Goal: Task Accomplishment & Management: Complete application form

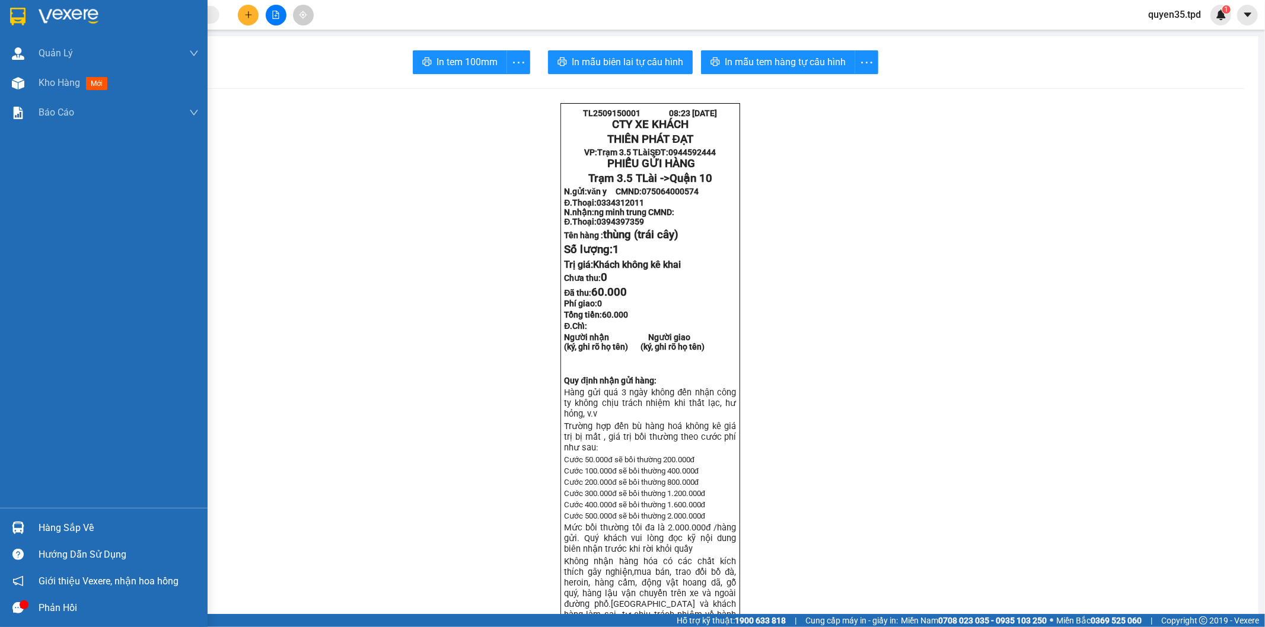
click at [39, 522] on div "Hàng sắp về" at bounding box center [119, 528] width 160 height 18
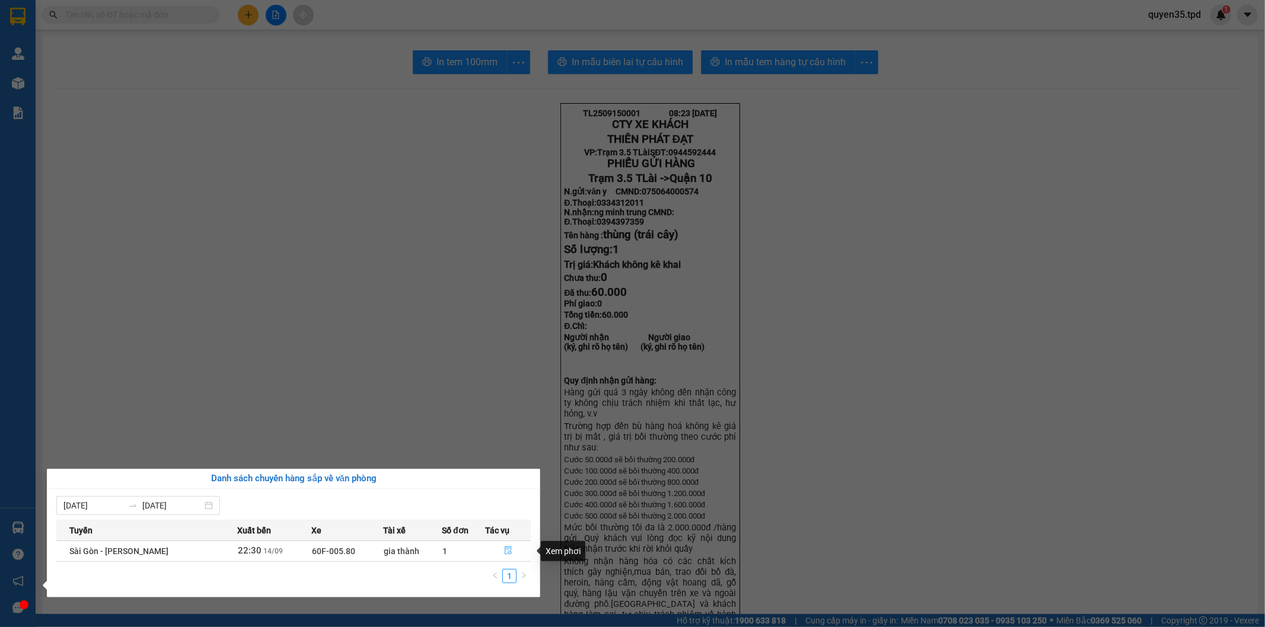
click at [505, 549] on icon "file-done" at bounding box center [508, 551] width 7 height 8
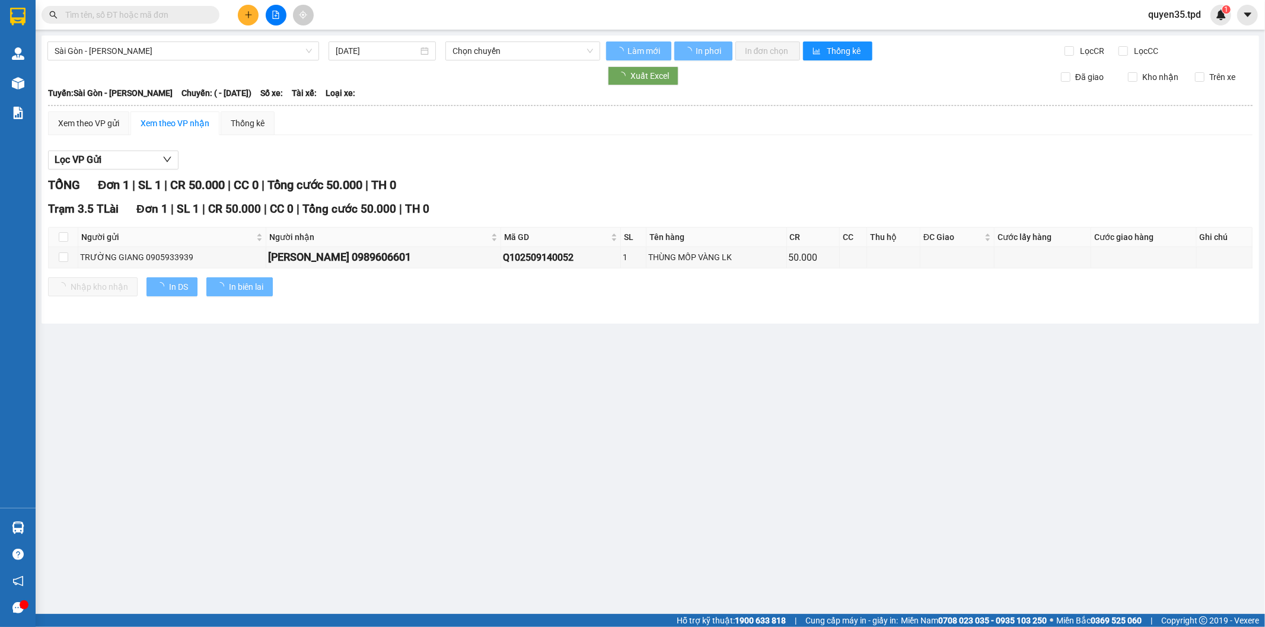
type input "[DATE]"
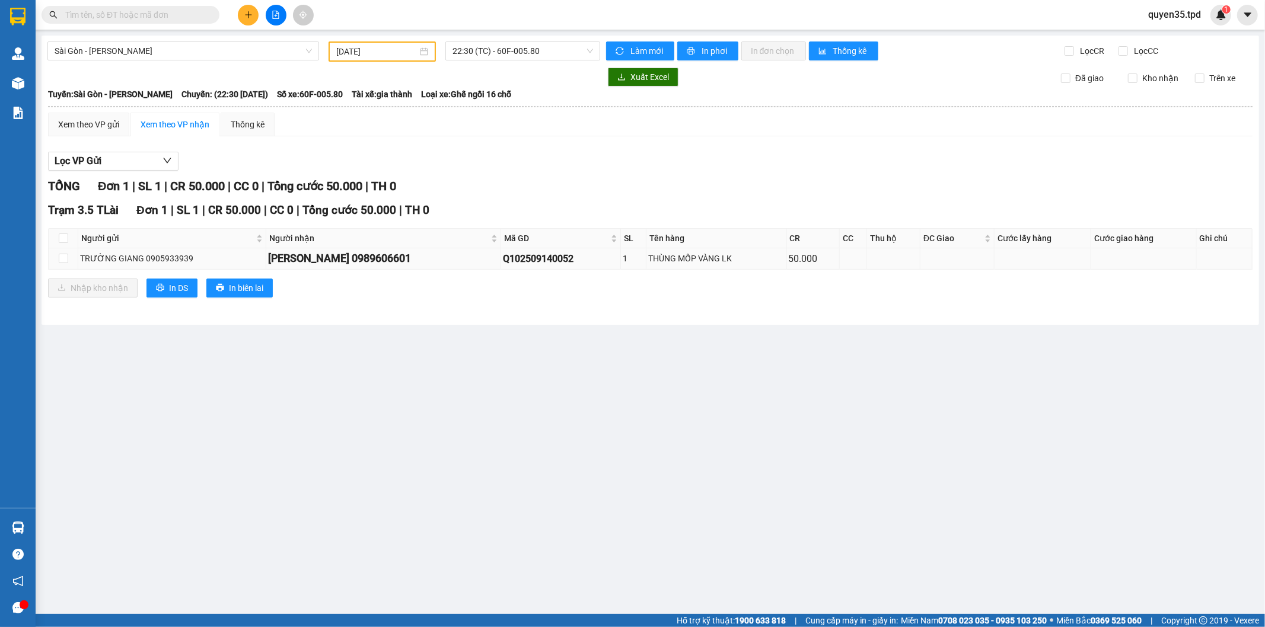
click at [68, 259] on td at bounding box center [64, 258] width 30 height 21
click at [66, 255] on input "checkbox" at bounding box center [63, 258] width 9 height 9
checkbox input "true"
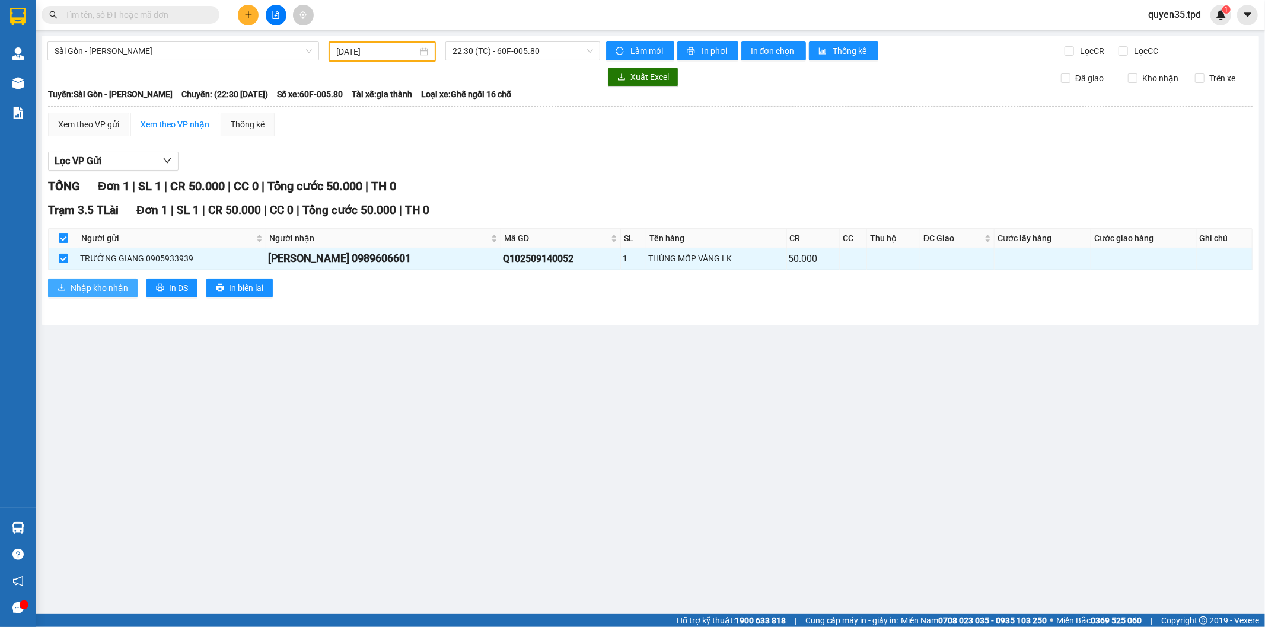
click at [75, 289] on span "Nhập kho nhận" at bounding box center [100, 288] width 58 height 13
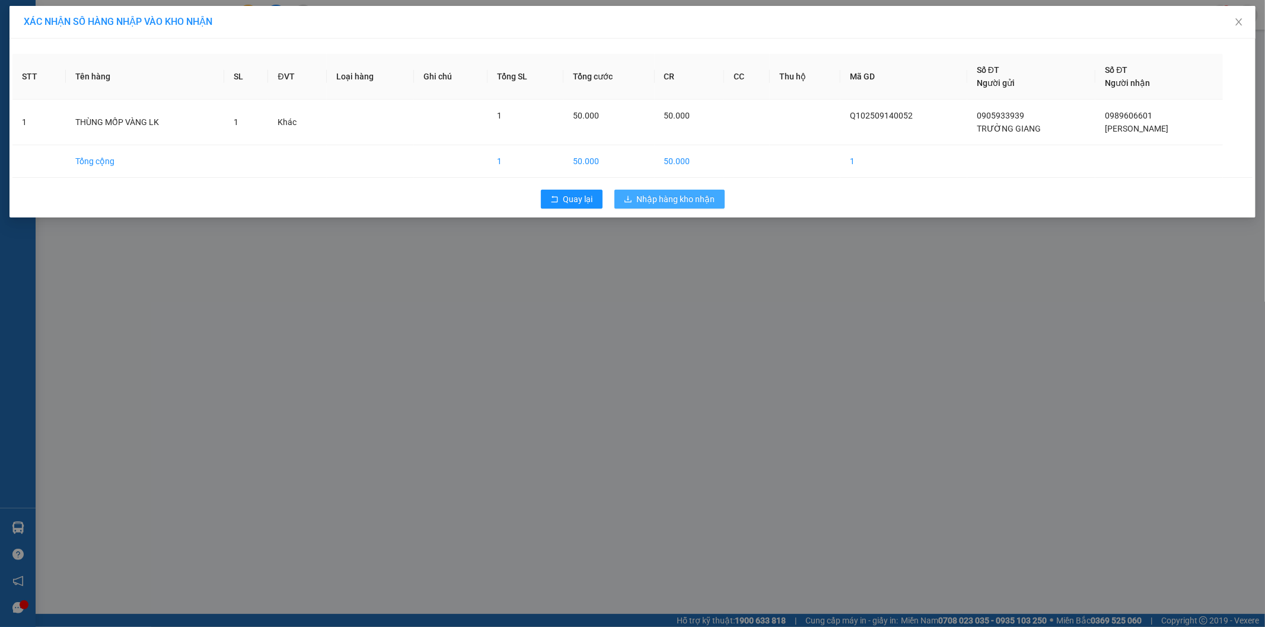
click at [676, 198] on span "Nhập hàng kho nhận" at bounding box center [676, 199] width 78 height 13
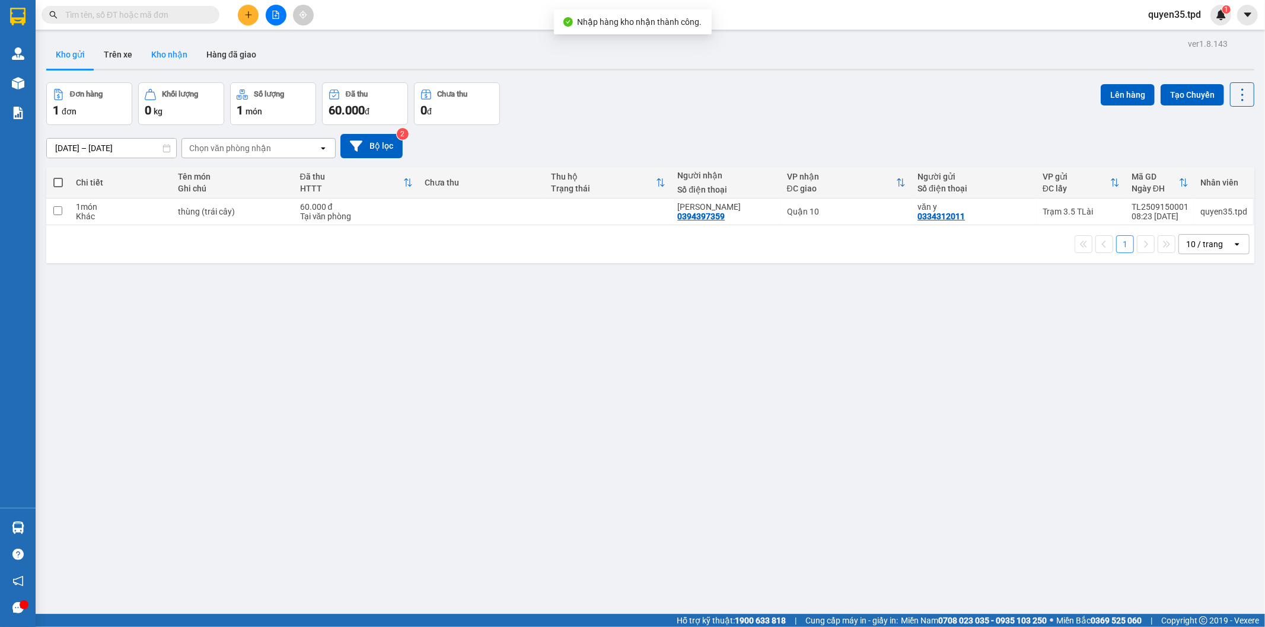
click at [176, 52] on button "Kho nhận" at bounding box center [169, 54] width 55 height 28
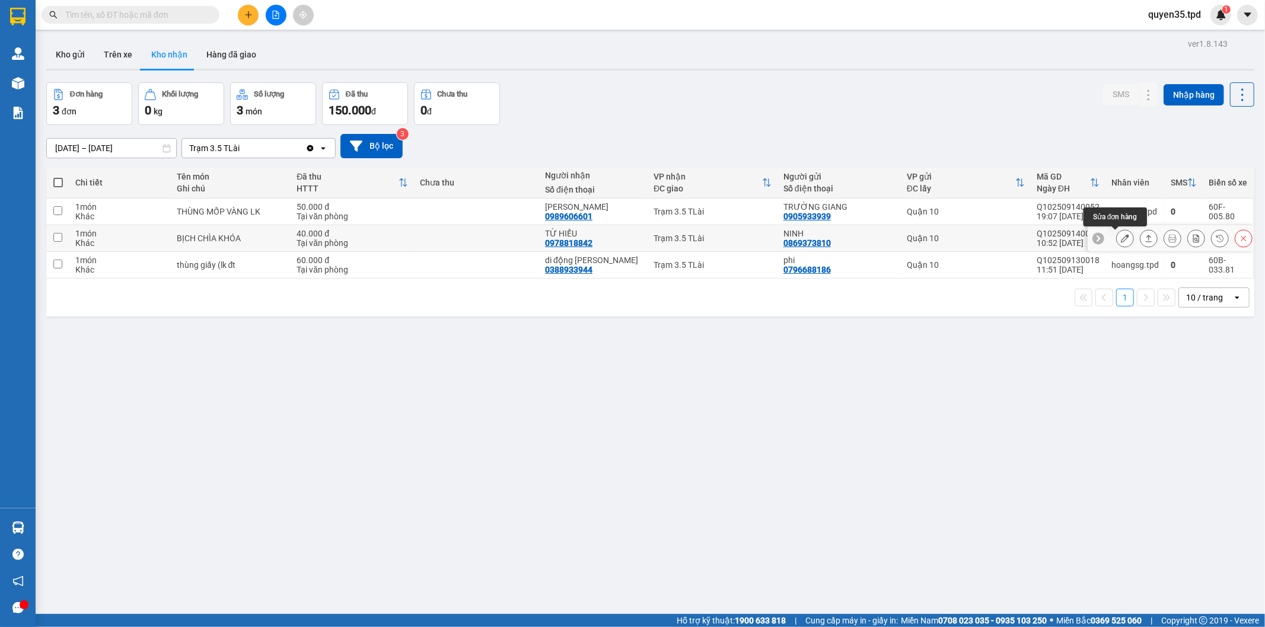
click at [1121, 238] on icon at bounding box center [1125, 238] width 8 height 8
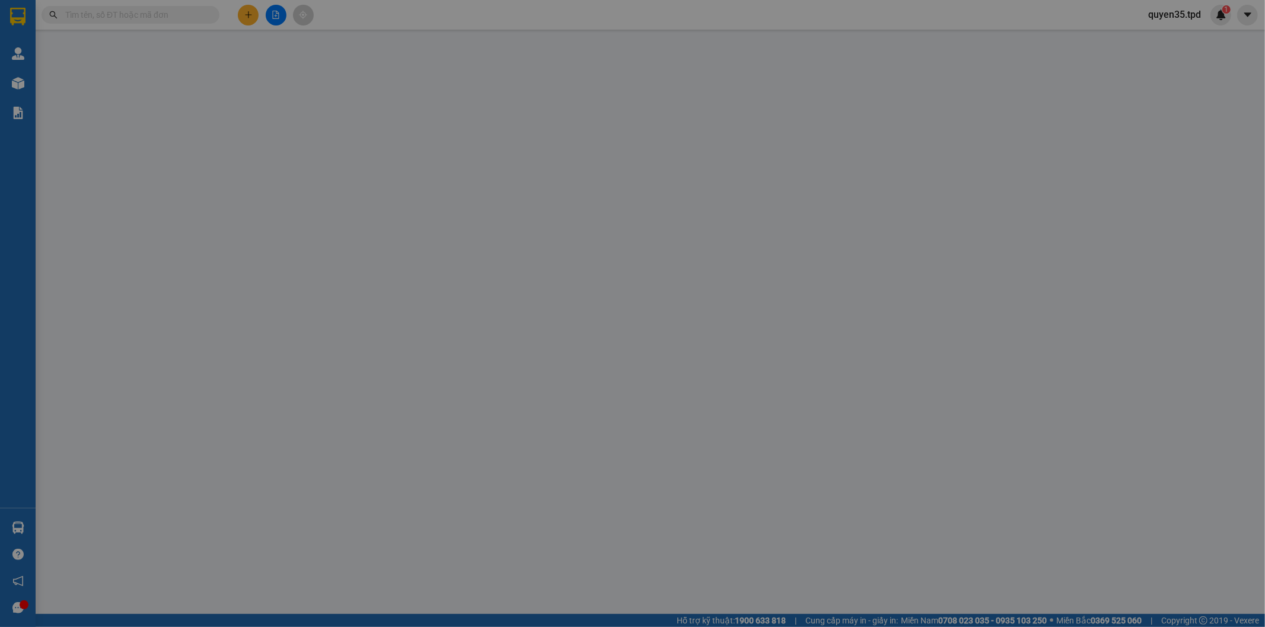
type input "0869373810"
type input "NINH"
type input "272384304"
type input "0978818842"
type input "TỪ HIẾU"
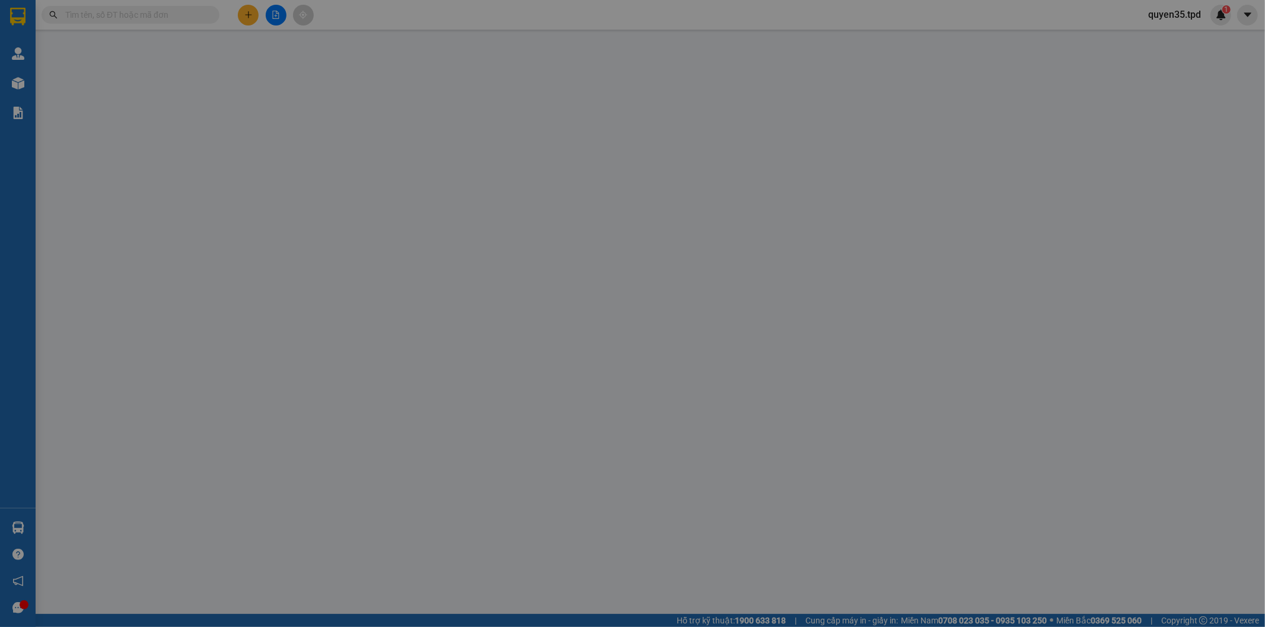
type input "40.000"
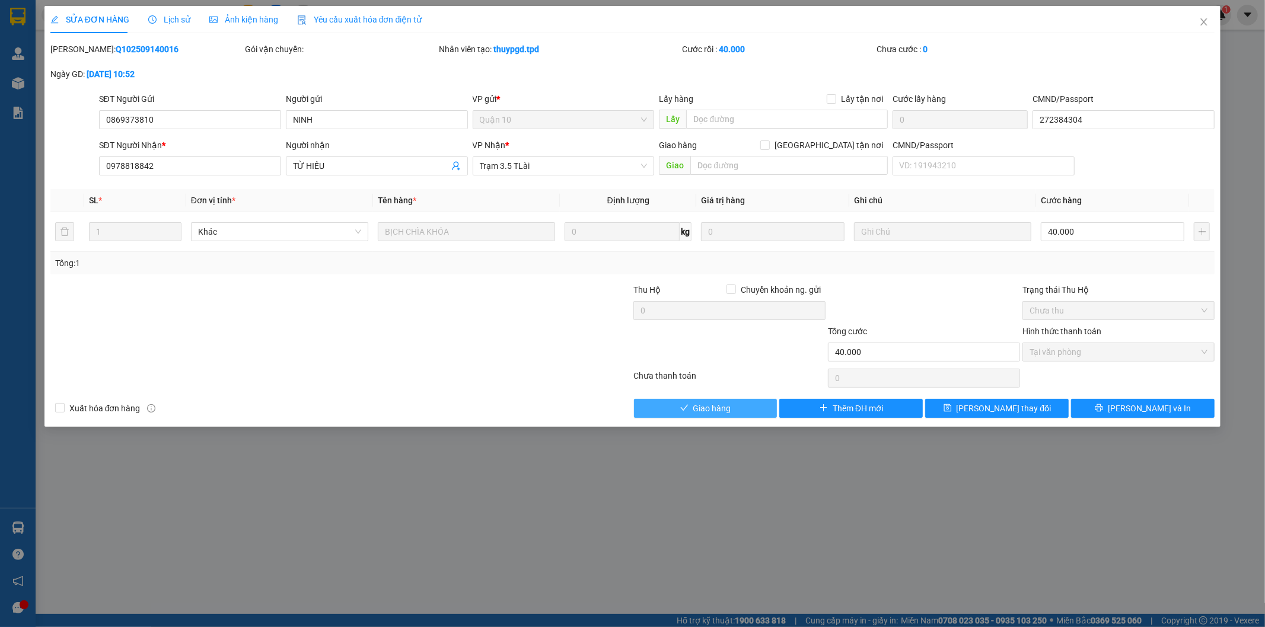
click at [707, 410] on span "Giao hàng" at bounding box center [712, 408] width 38 height 13
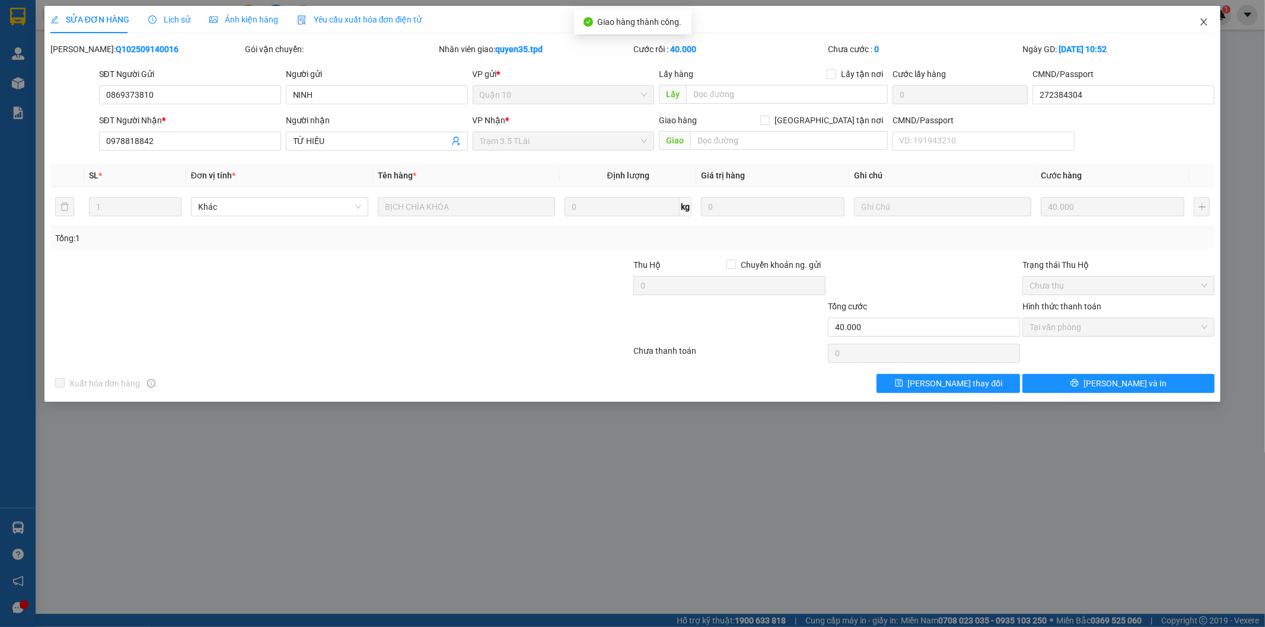
click at [1206, 24] on icon "close" at bounding box center [1203, 21] width 9 height 9
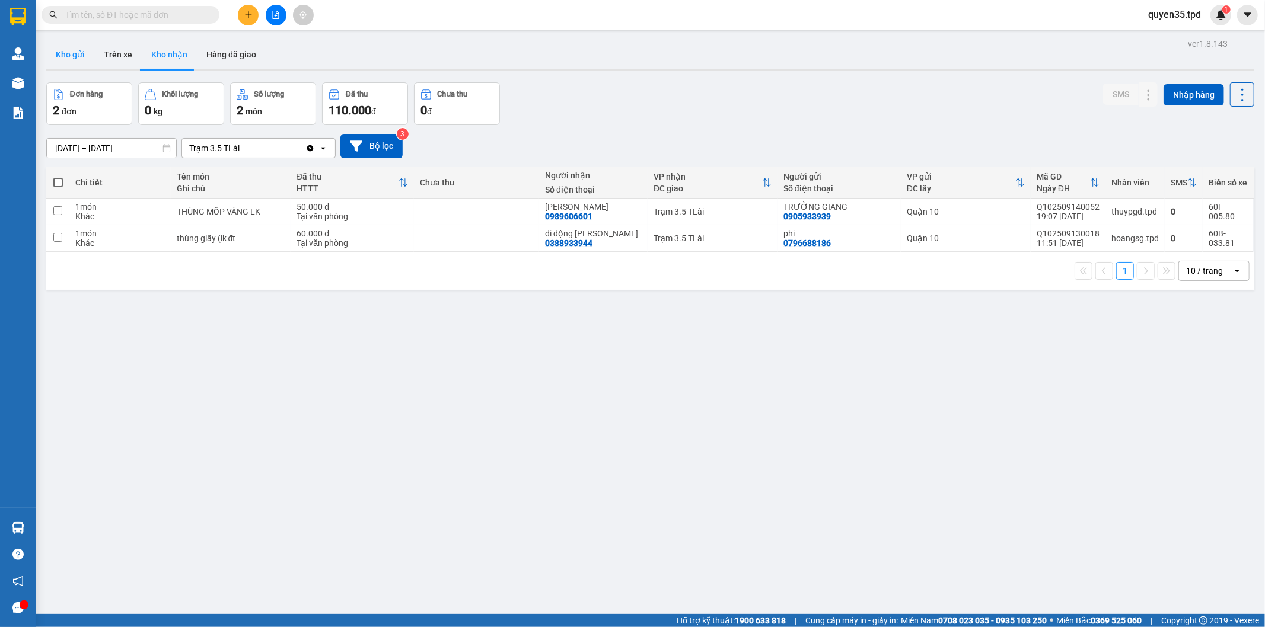
click at [81, 55] on button "Kho gửi" at bounding box center [70, 54] width 48 height 28
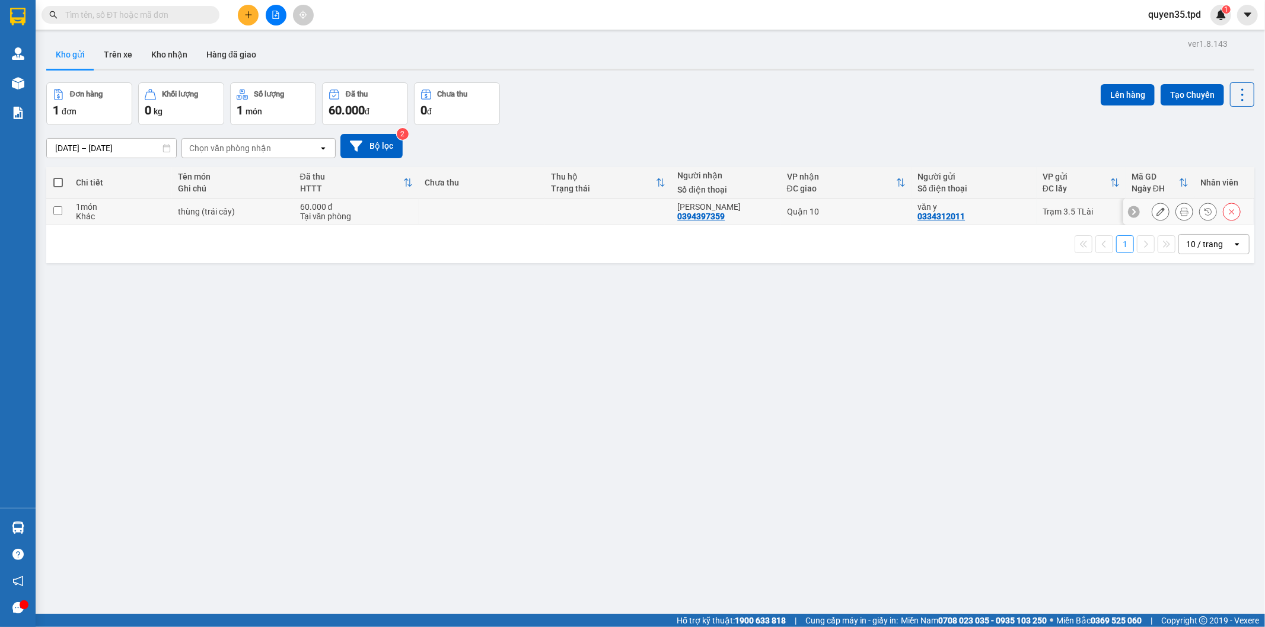
click at [56, 211] on input "checkbox" at bounding box center [57, 210] width 9 height 9
checkbox input "true"
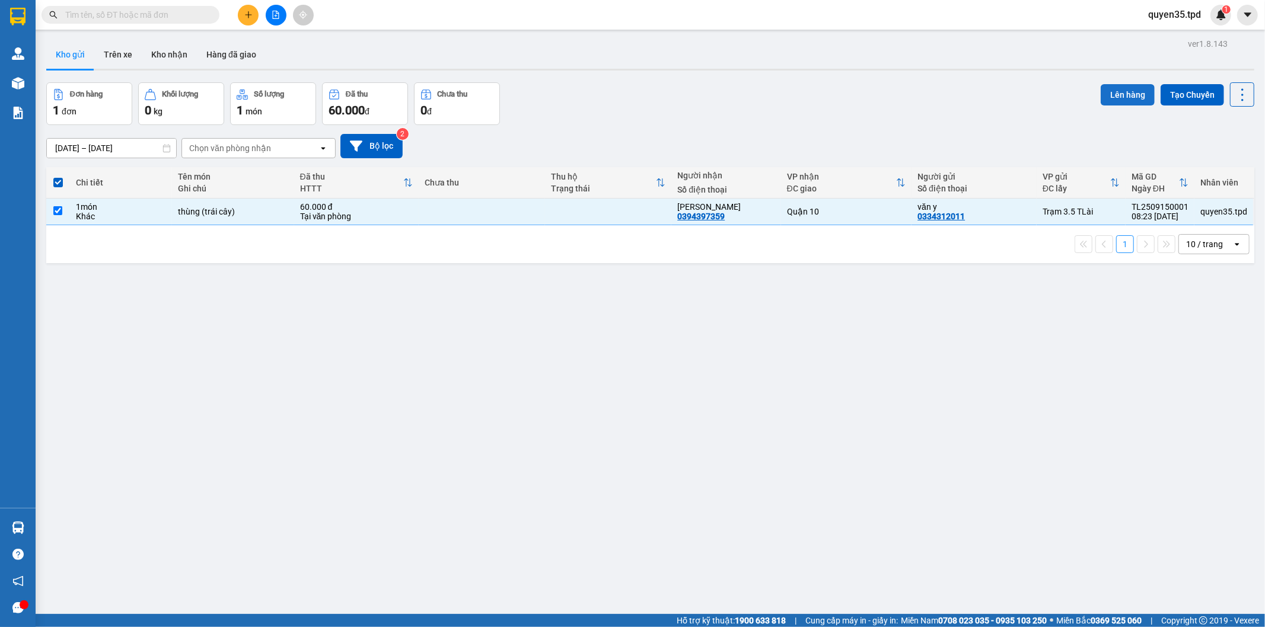
click at [1128, 91] on button "Lên hàng" at bounding box center [1128, 94] width 54 height 21
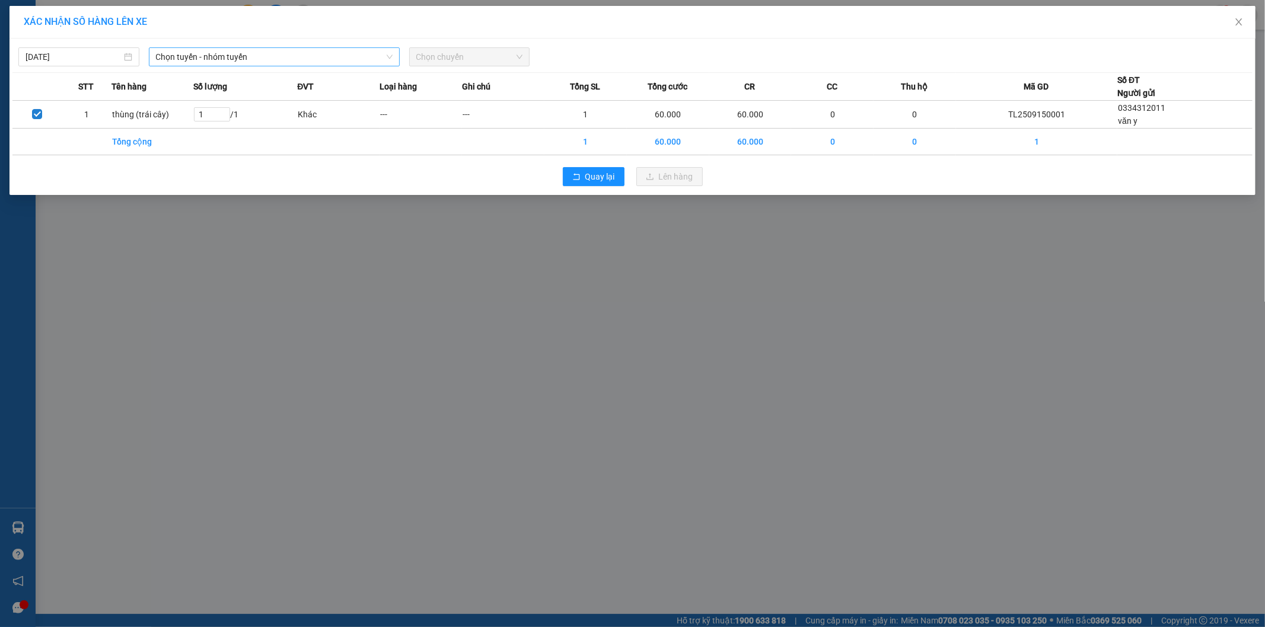
click at [261, 56] on span "Chọn tuyến - nhóm tuyến" at bounding box center [274, 57] width 237 height 18
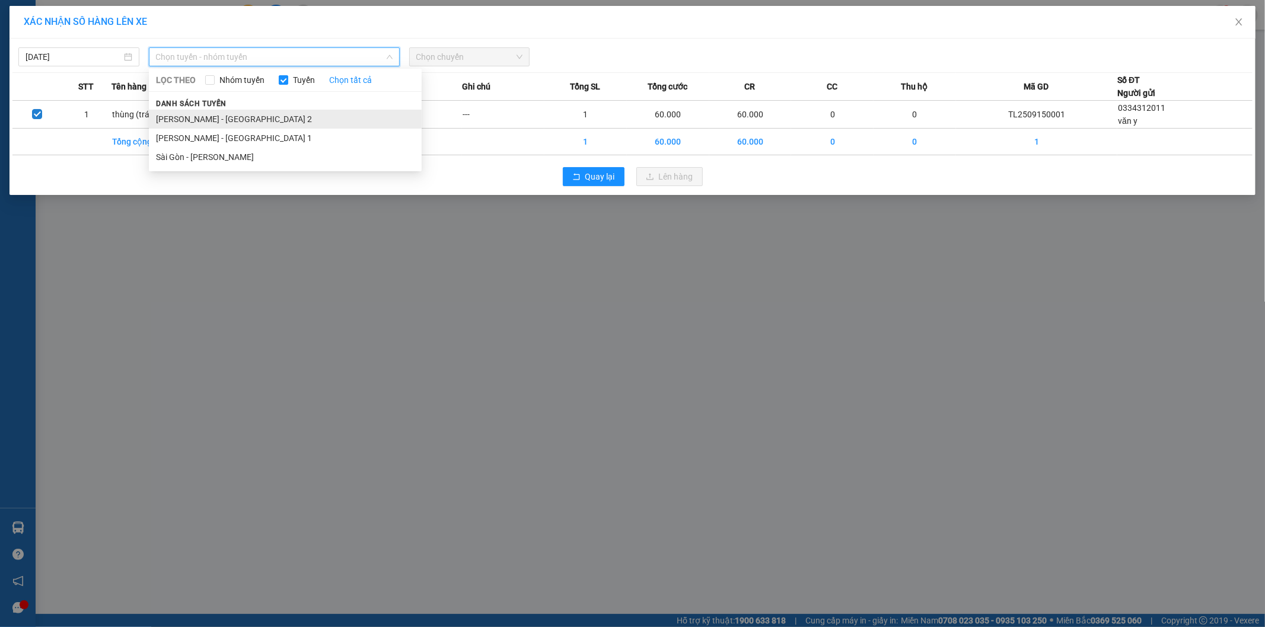
click at [217, 119] on li "[PERSON_NAME] - [GEOGRAPHIC_DATA] 2" at bounding box center [285, 119] width 273 height 19
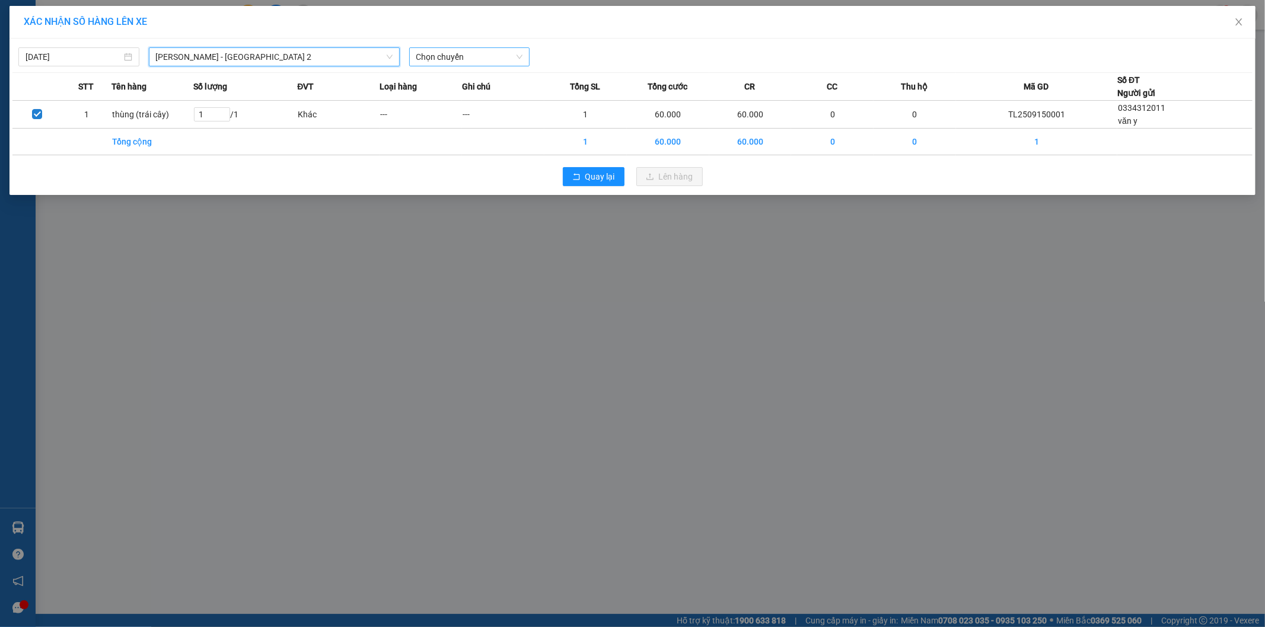
click at [449, 49] on span "Chọn chuyến" at bounding box center [469, 57] width 107 height 18
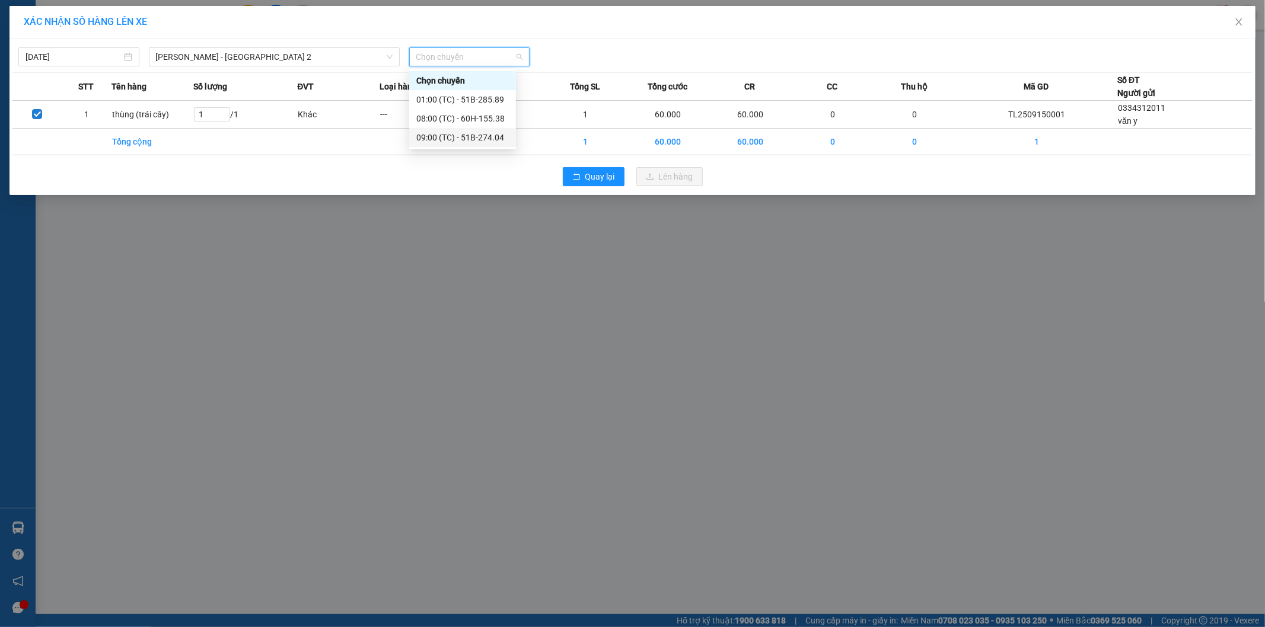
click at [490, 144] on div "09:00 (TC) - 51B-274.04" at bounding box center [462, 137] width 93 height 13
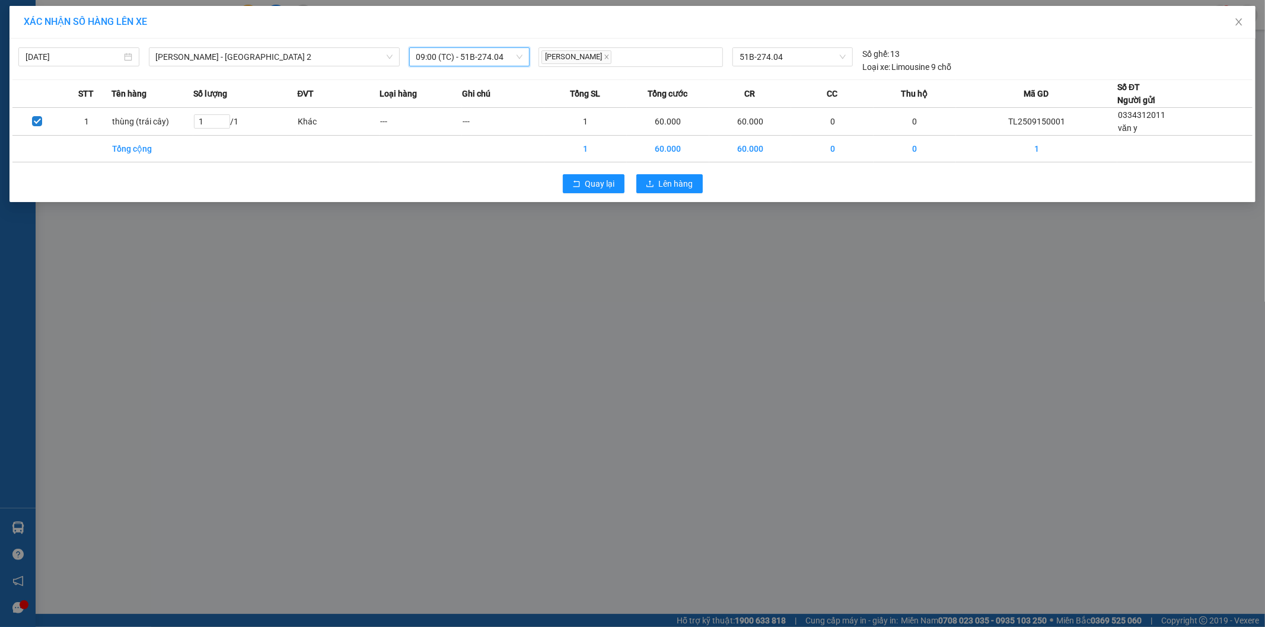
click at [511, 63] on span "09:00 (TC) - 51B-274.04" at bounding box center [469, 57] width 107 height 18
type input "09:01"
click at [489, 93] on div "Thêm chuyến " 09:01 "" at bounding box center [472, 100] width 126 height 20
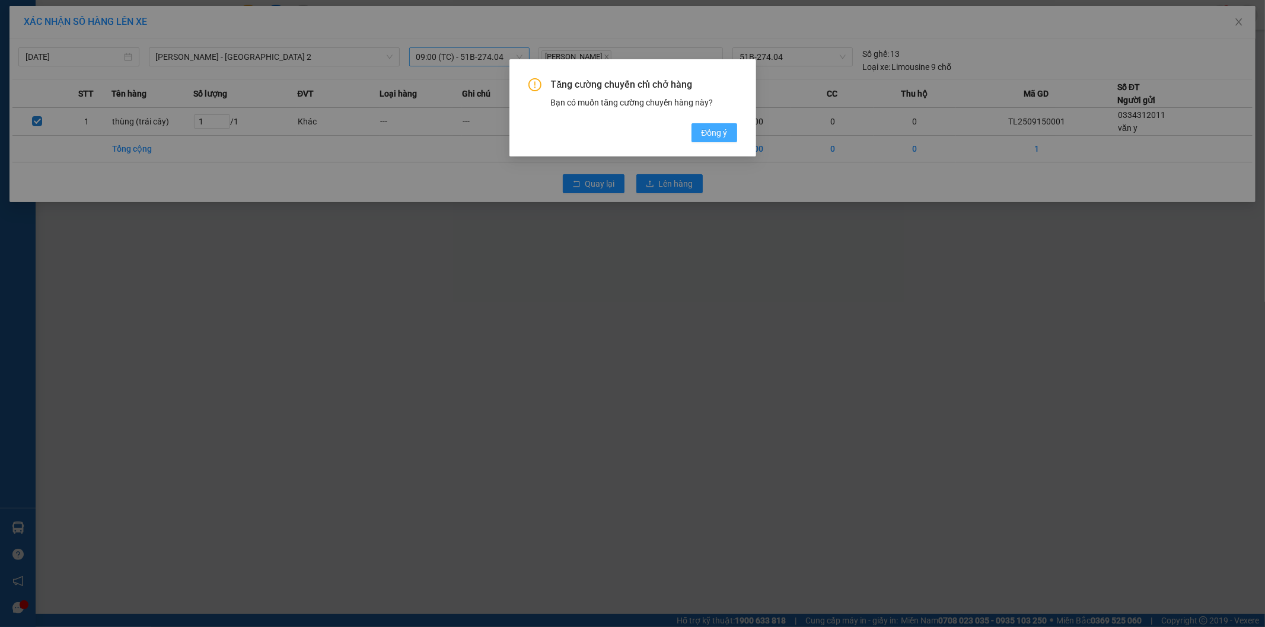
click at [725, 129] on span "Đồng ý" at bounding box center [714, 132] width 26 height 13
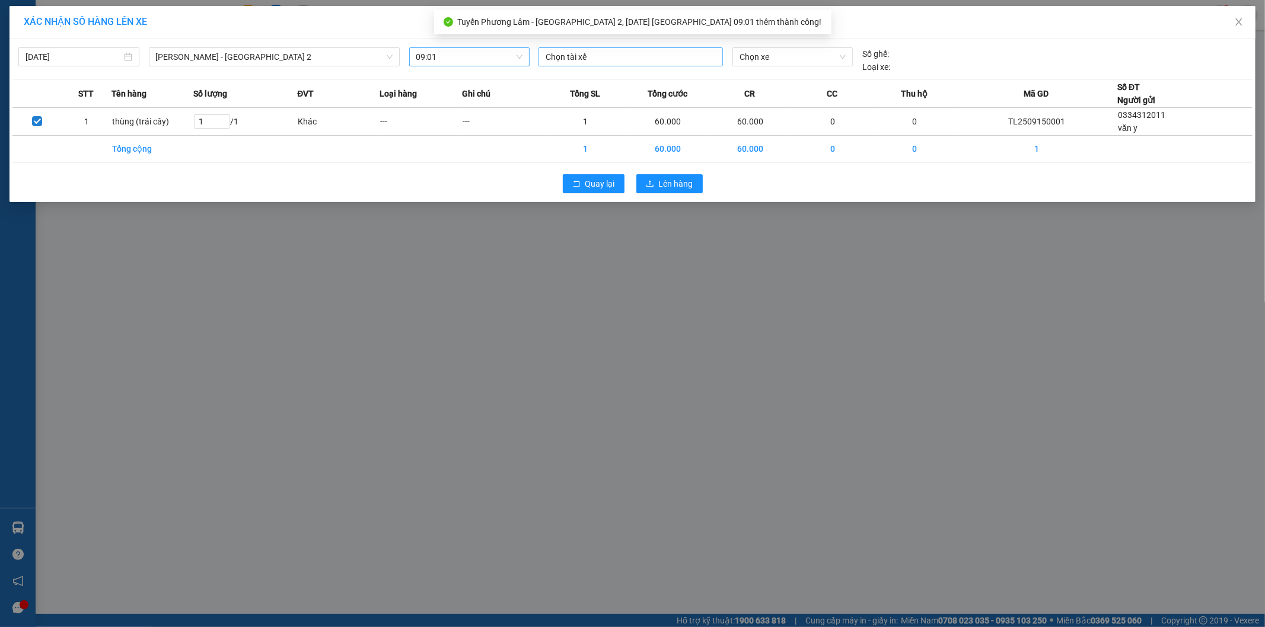
click at [621, 65] on div "Chọn tài xế" at bounding box center [630, 56] width 184 height 19
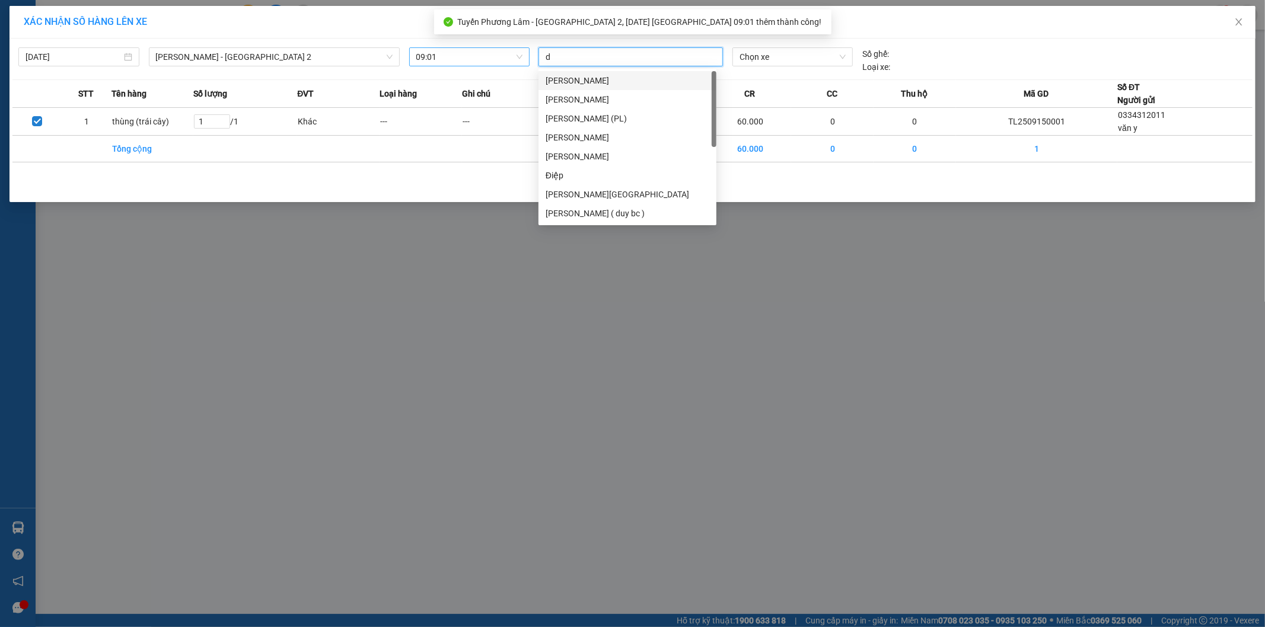
type input "du"
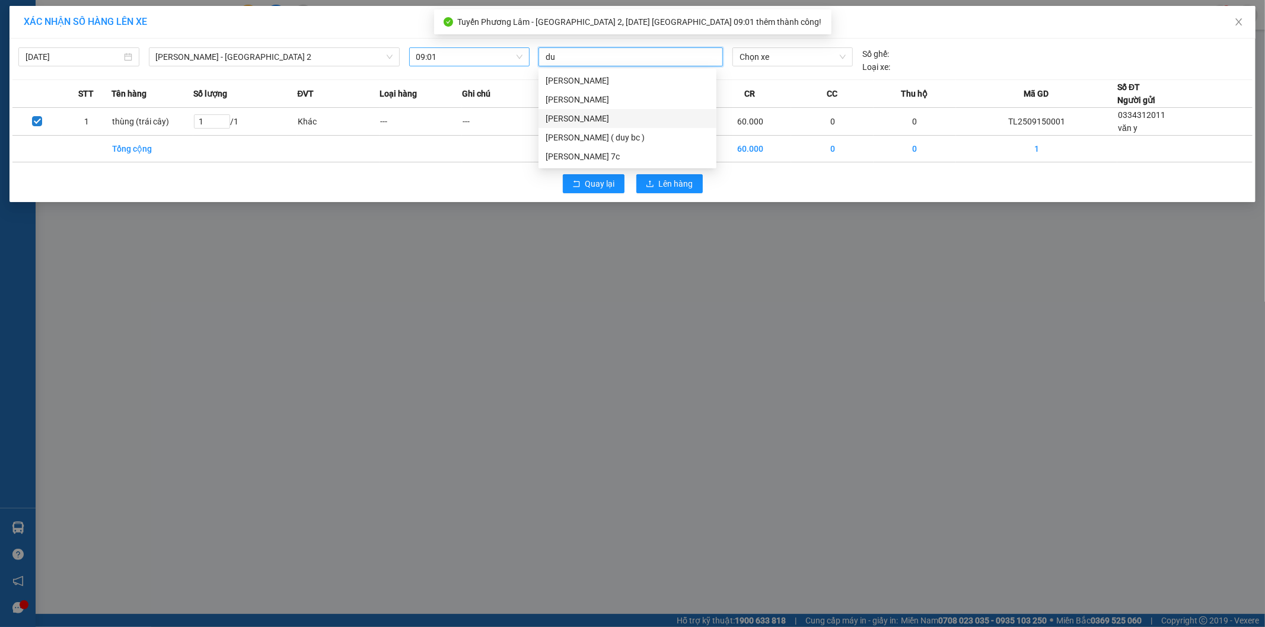
click at [592, 117] on div "[PERSON_NAME]" at bounding box center [628, 118] width 164 height 13
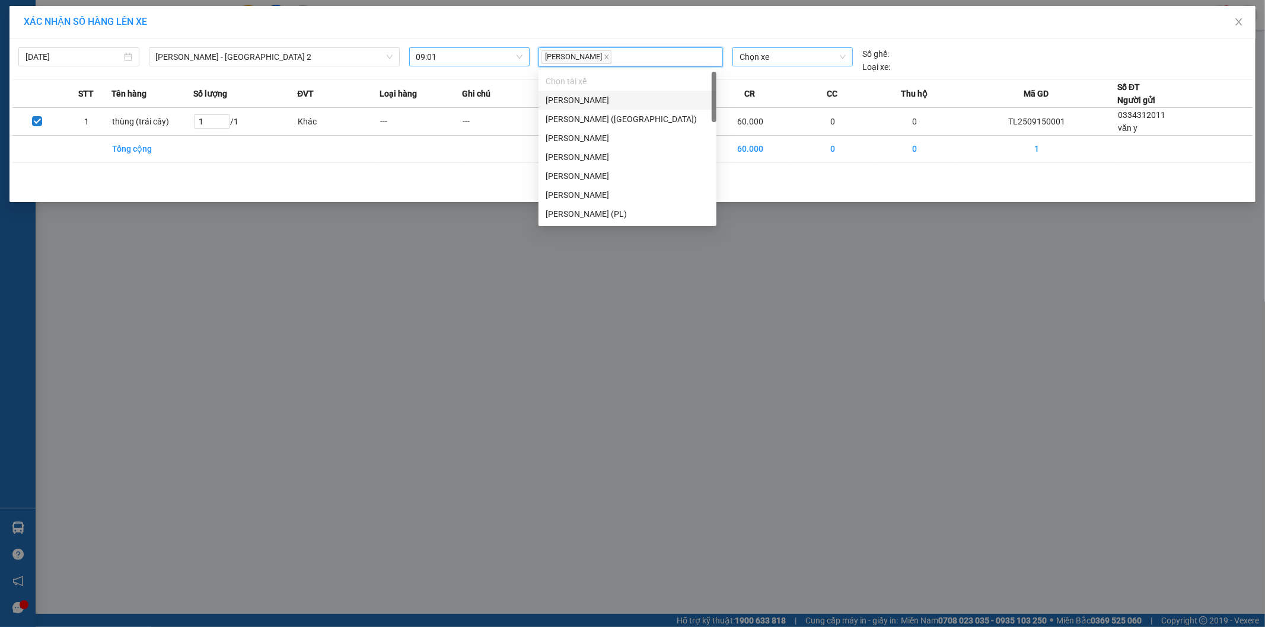
click at [796, 63] on span "Chọn xe" at bounding box center [792, 57] width 106 height 18
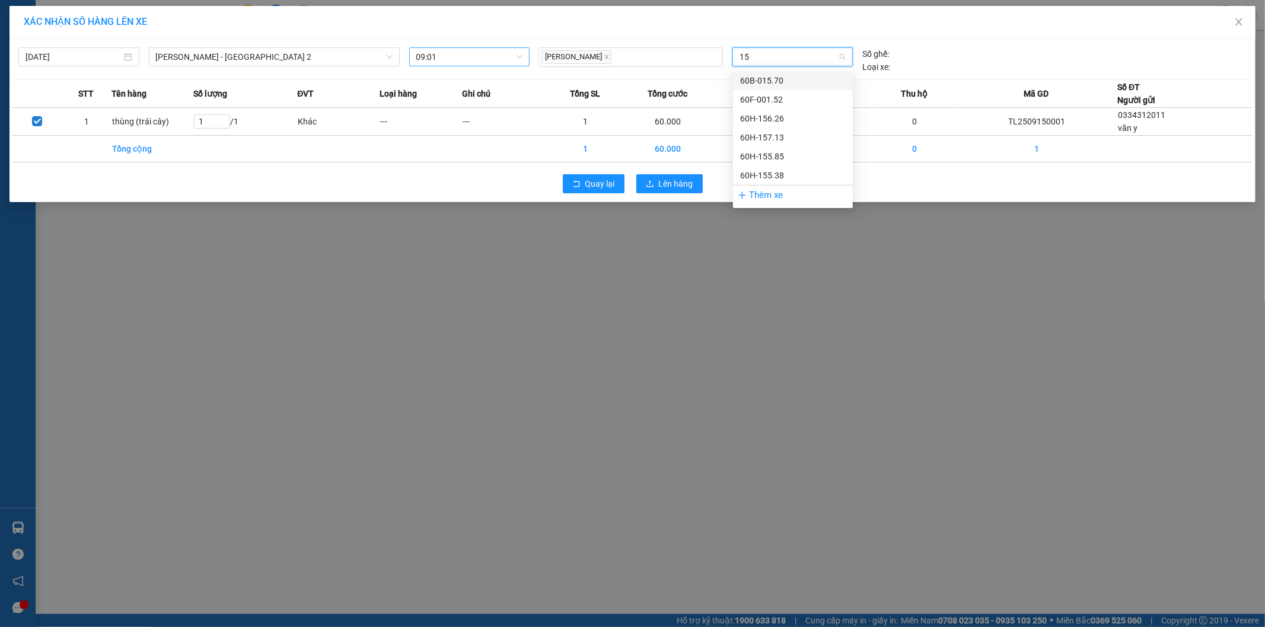
type input "155"
click at [754, 83] on div "60H-155.85" at bounding box center [793, 80] width 106 height 13
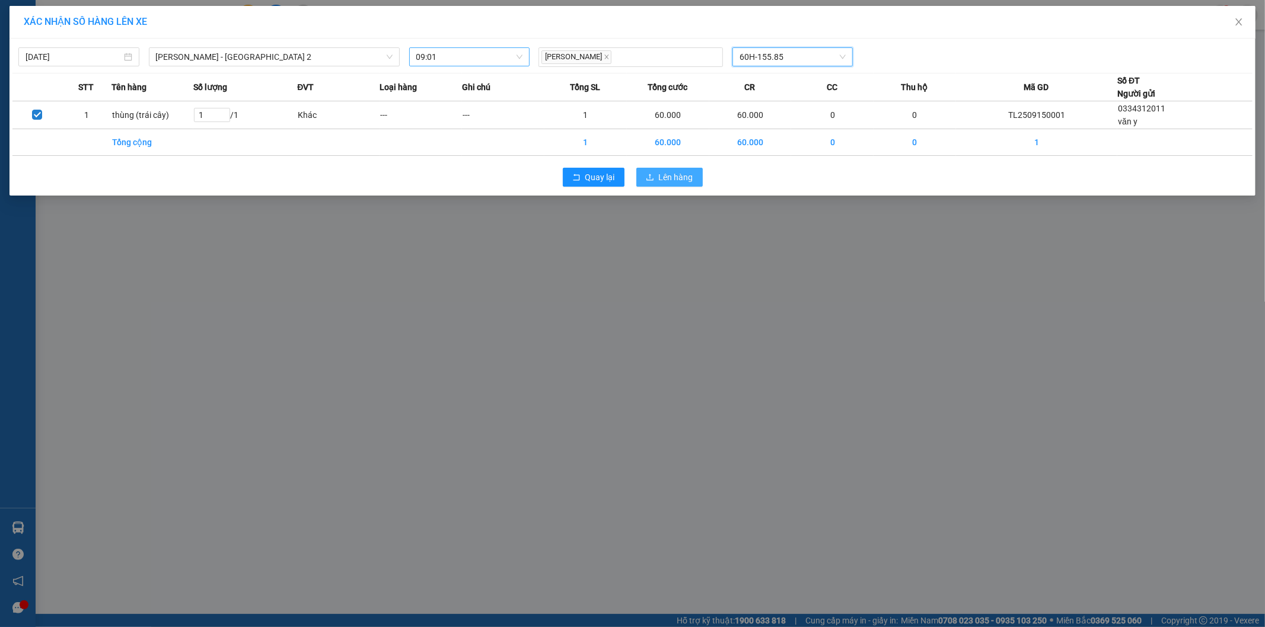
click at [677, 177] on span "Lên hàng" at bounding box center [676, 177] width 34 height 13
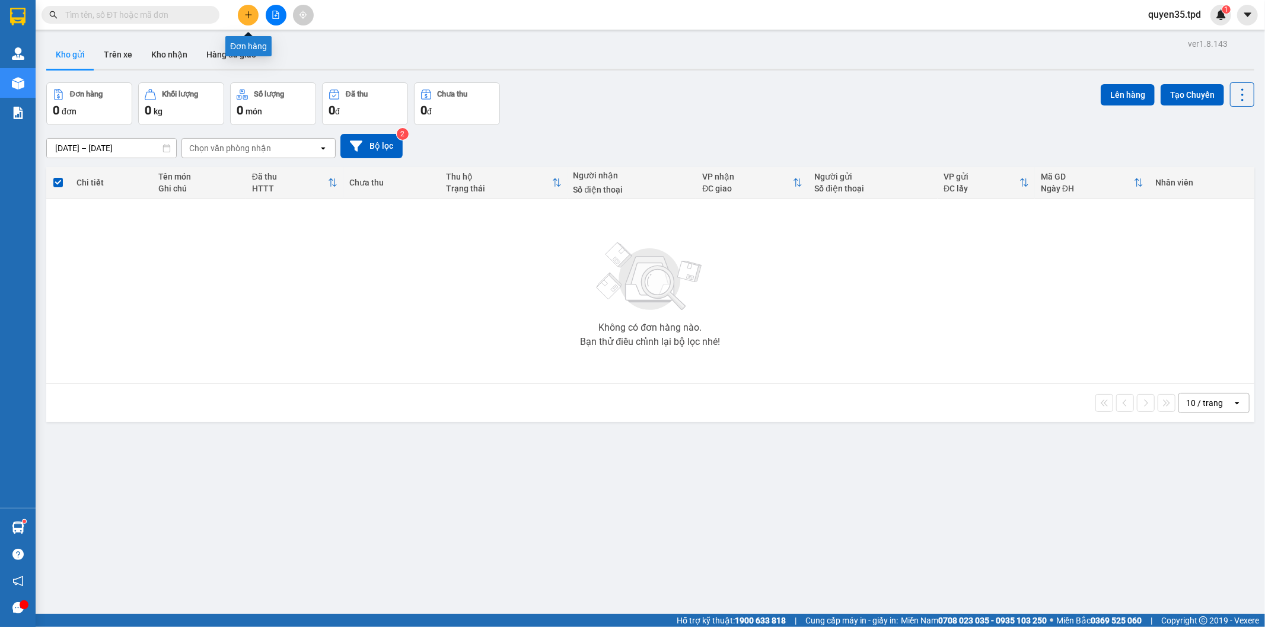
click at [253, 12] on button at bounding box center [248, 15] width 21 height 21
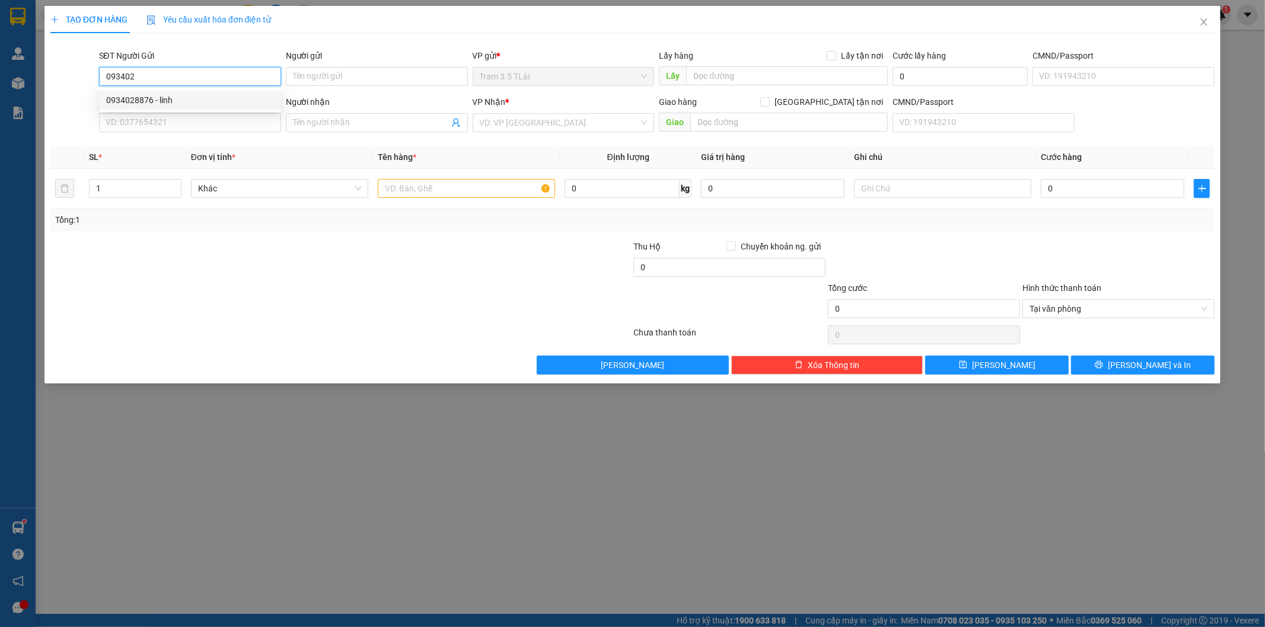
click at [164, 101] on div "0934028876 - linh" at bounding box center [190, 100] width 168 height 13
type input "0934028876"
type input "linh"
type input "0979472714"
type input "bình"
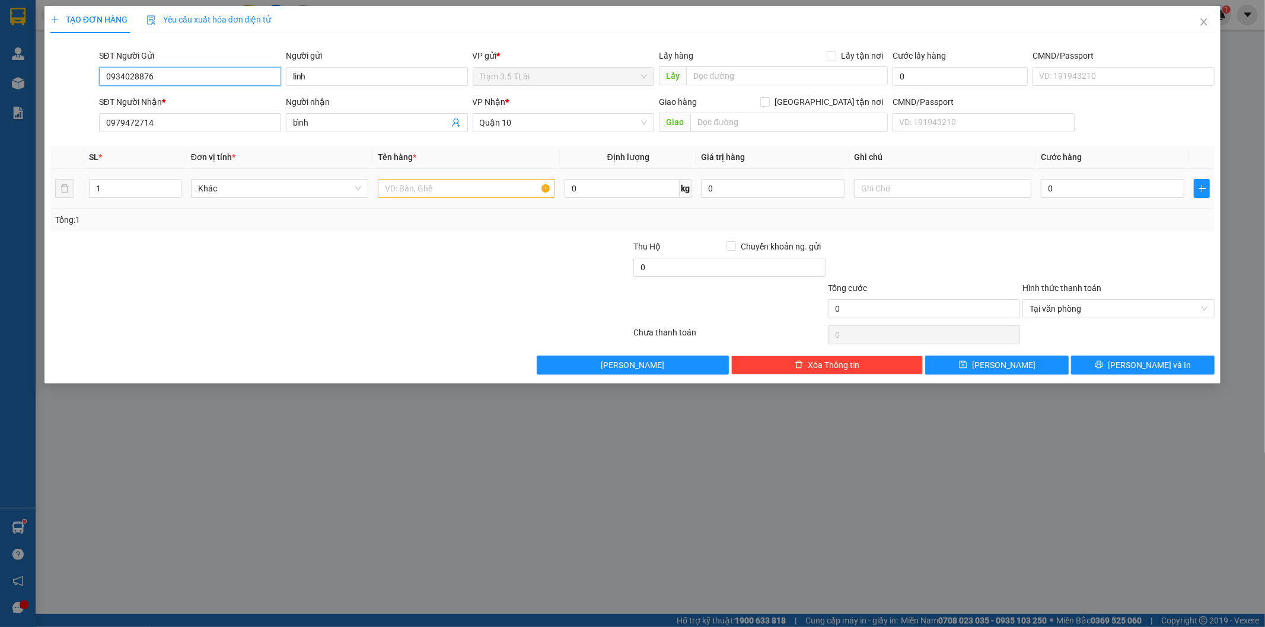
type input "0934028876"
click at [418, 190] on input "text" at bounding box center [466, 188] width 177 height 19
type input "o"
type input "bọc đỏ (máy tính)"
click at [1059, 191] on input "0" at bounding box center [1113, 188] width 144 height 19
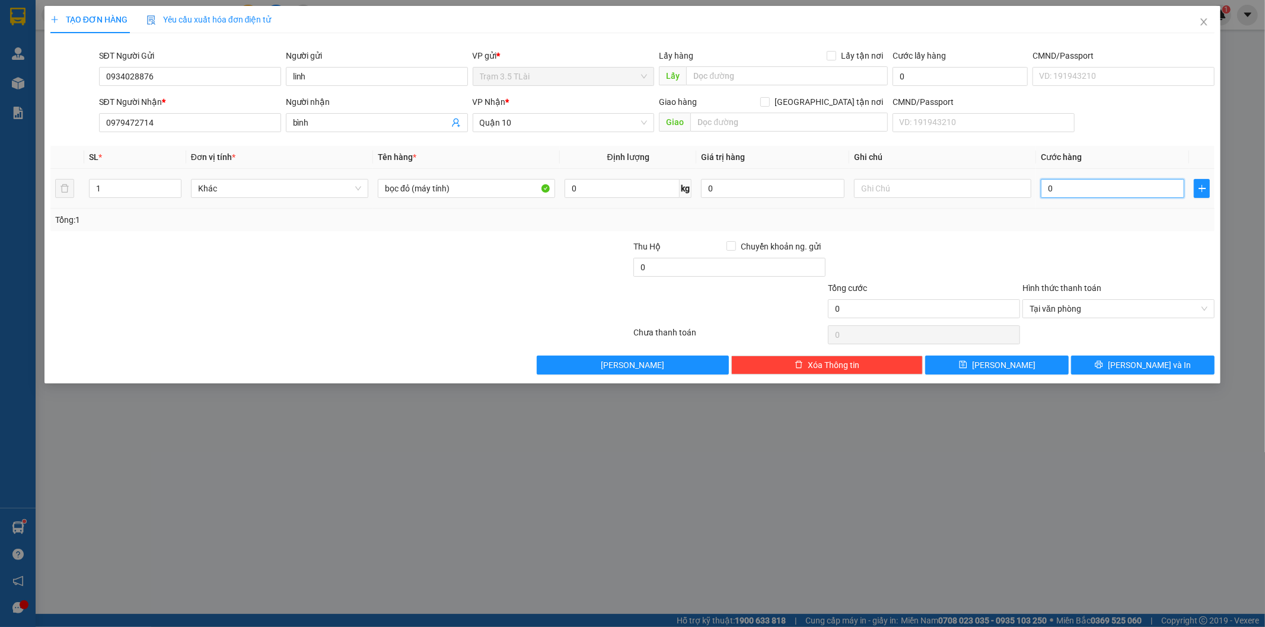
type input "5"
type input "50"
type input "50.000"
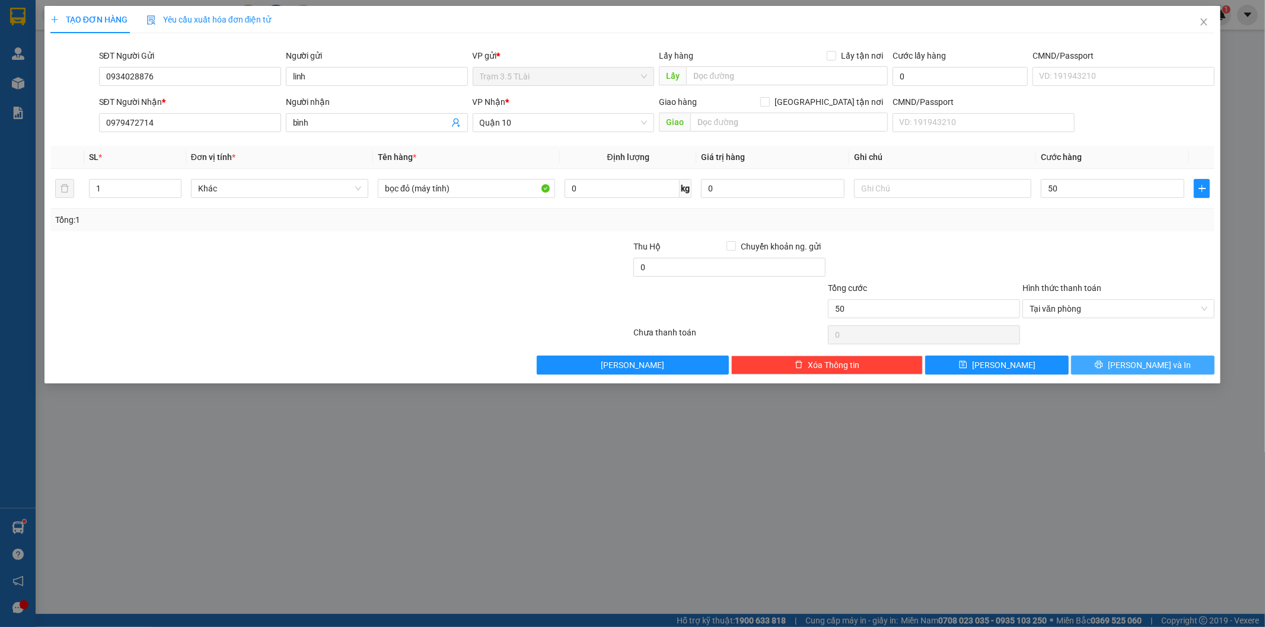
type input "50.000"
click at [1104, 360] on button "[PERSON_NAME] và In" at bounding box center [1143, 365] width 144 height 19
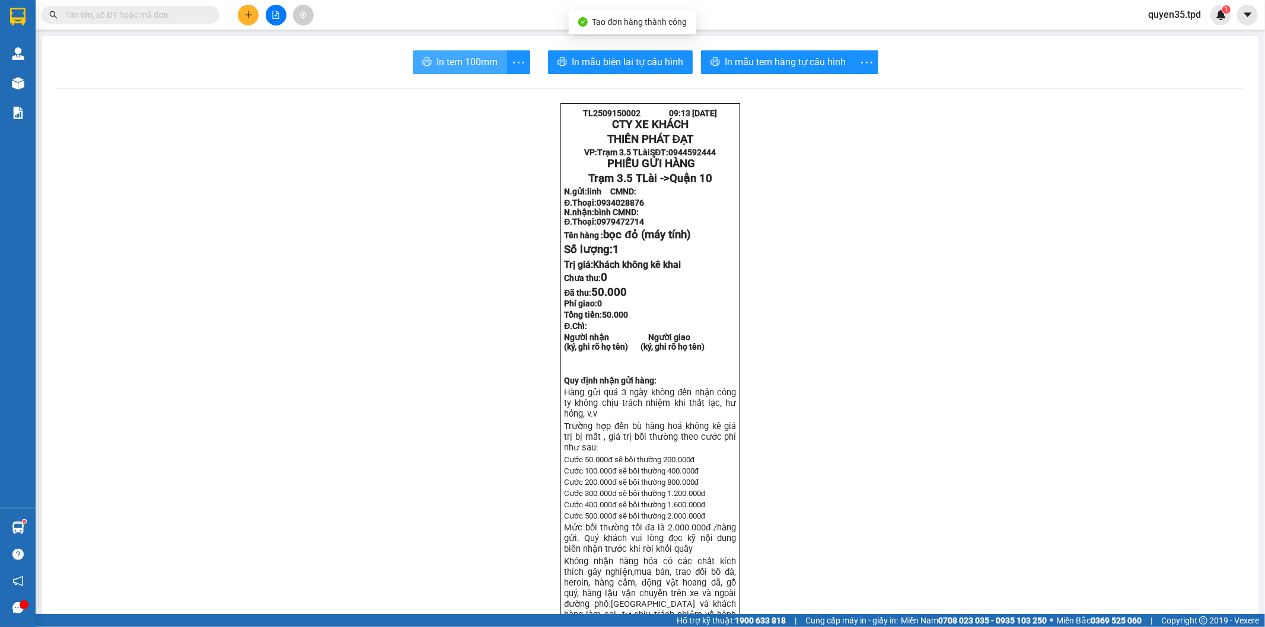
click at [443, 56] on span "In tem 100mm" at bounding box center [466, 62] width 61 height 15
